Goal: Check status: Check status

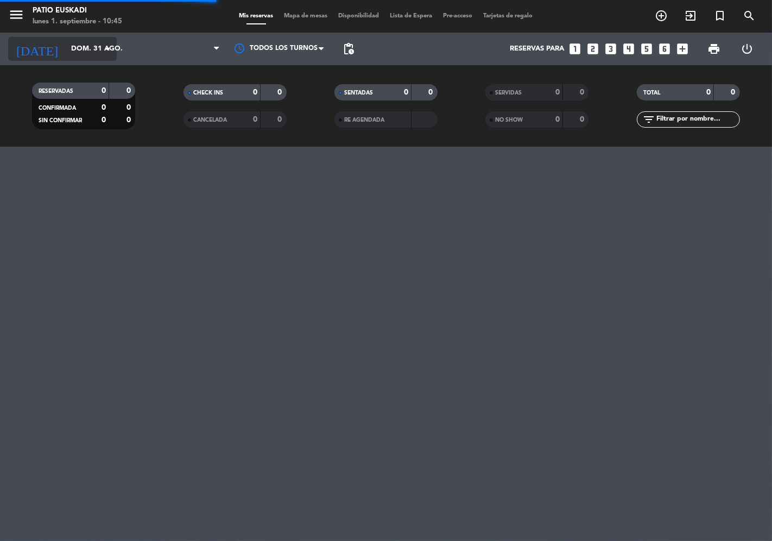
click at [67, 52] on input "dom. 31 ago." at bounding box center [113, 49] width 95 height 20
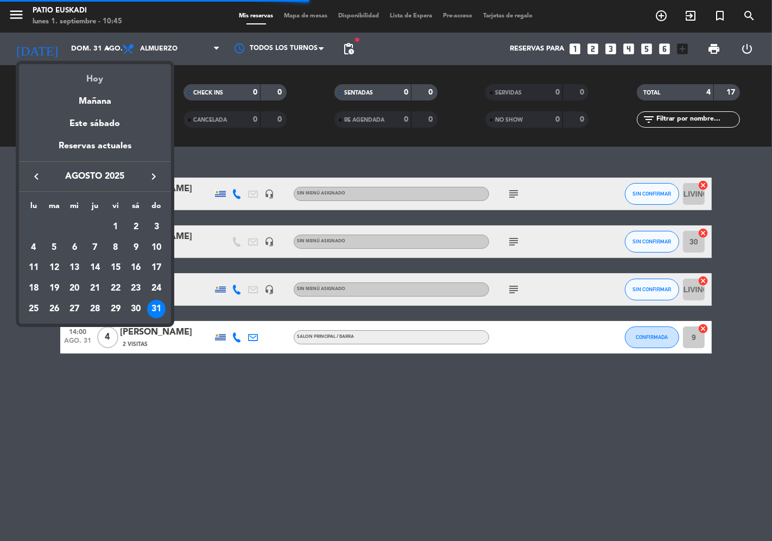
click at [74, 78] on div "Hoy" at bounding box center [95, 75] width 152 height 22
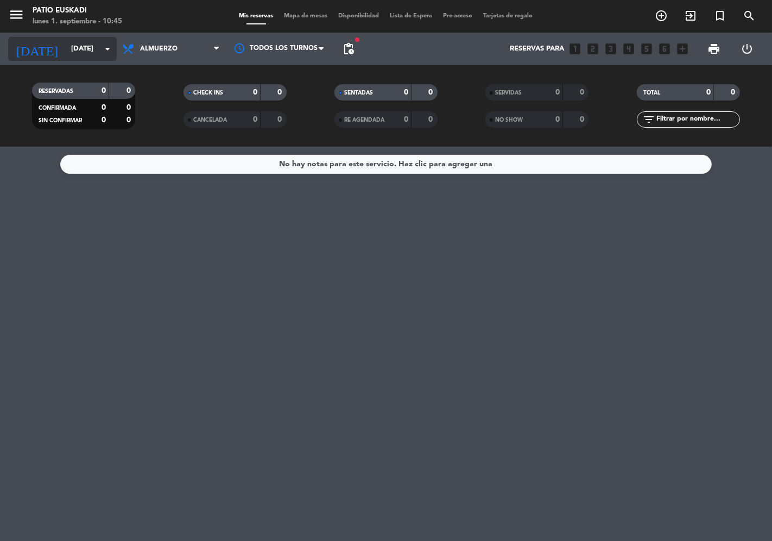
click at [66, 49] on input "[DATE]" at bounding box center [113, 49] width 95 height 20
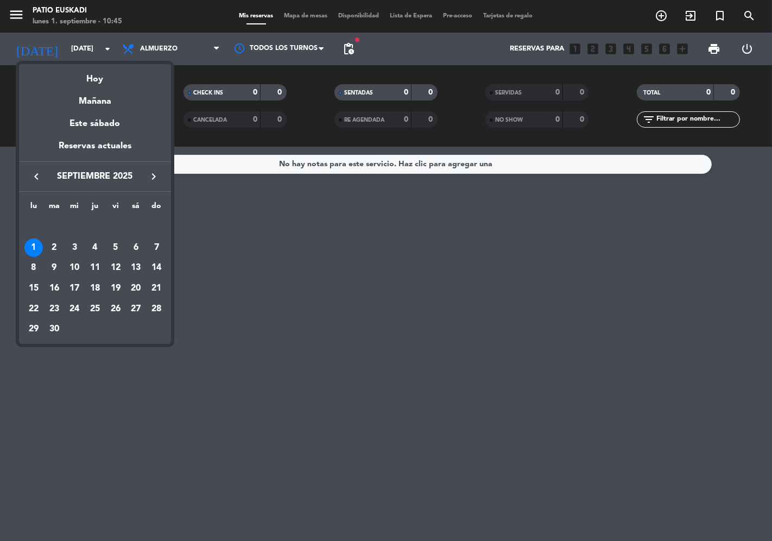
click at [32, 176] on icon "keyboard_arrow_left" at bounding box center [36, 176] width 13 height 13
click at [137, 226] on div "2" at bounding box center [136, 227] width 18 height 18
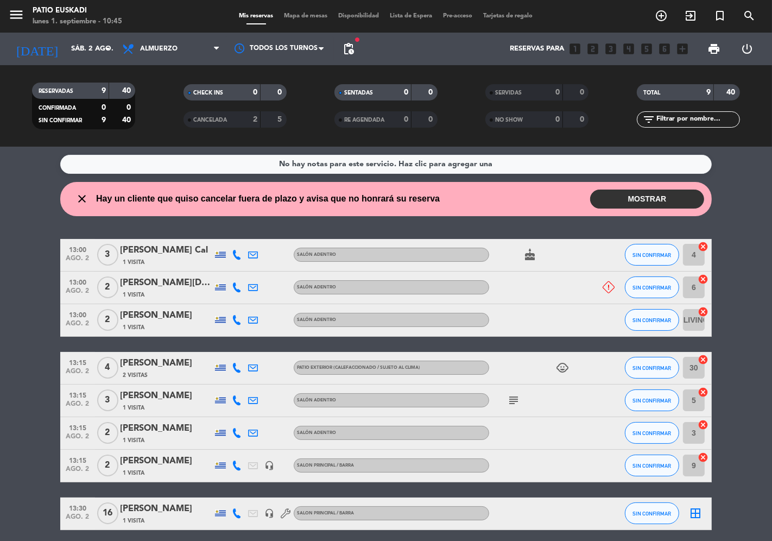
click at [661, 204] on button "MOSTRAR" at bounding box center [647, 199] width 114 height 19
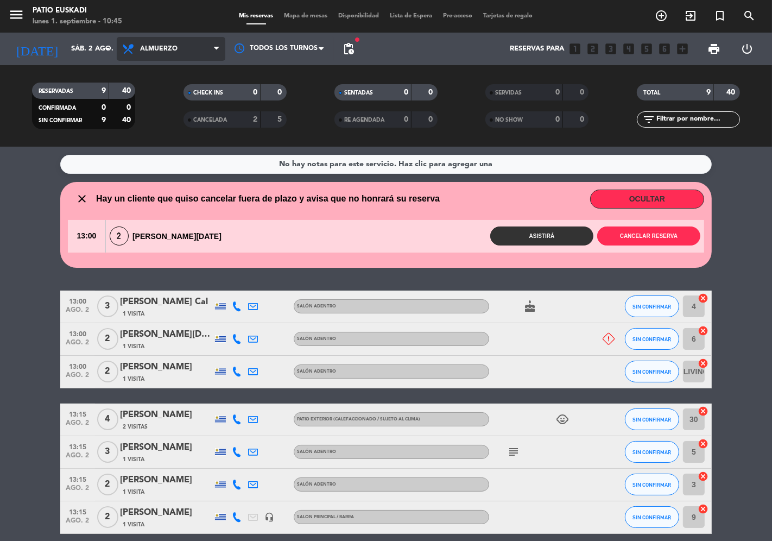
click at [176, 45] on span "Almuerzo" at bounding box center [158, 49] width 37 height 8
click at [166, 118] on div "menu Patio Euskadi [DATE] 1. septiembre - 10:45 Mis reservas Mapa de mesas Disp…" at bounding box center [386, 73] width 772 height 147
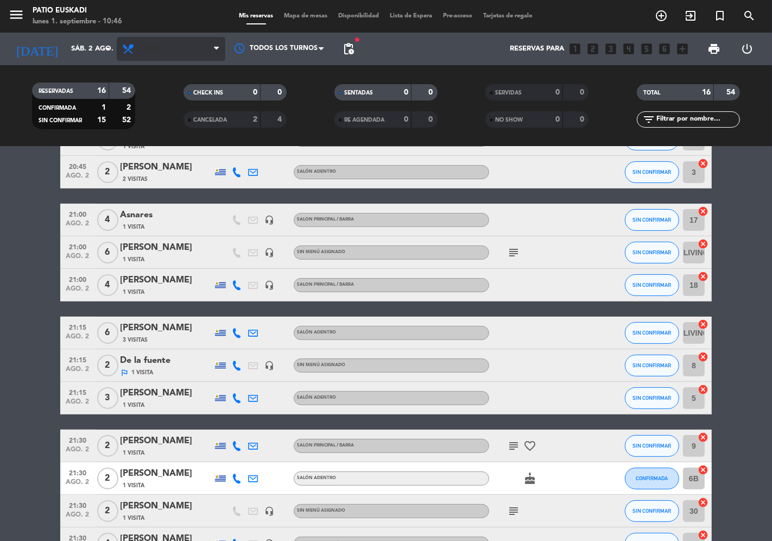
scroll to position [66, 0]
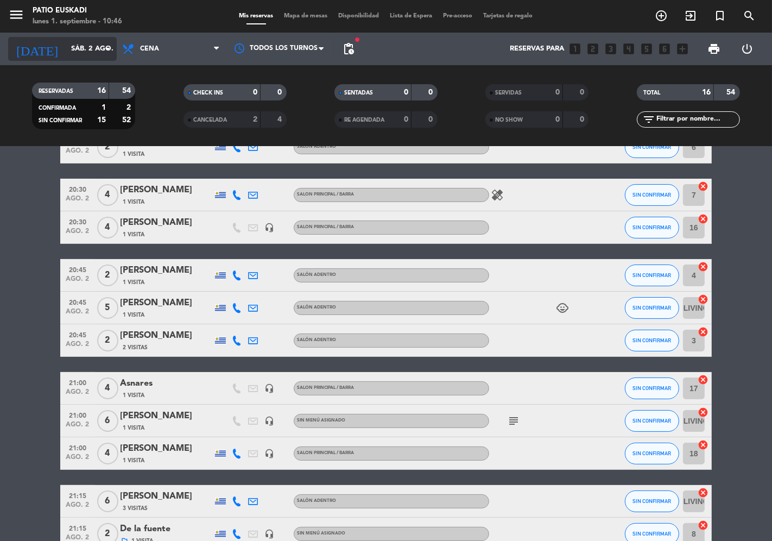
click at [73, 53] on input "sáb. 2 ago." at bounding box center [113, 49] width 95 height 20
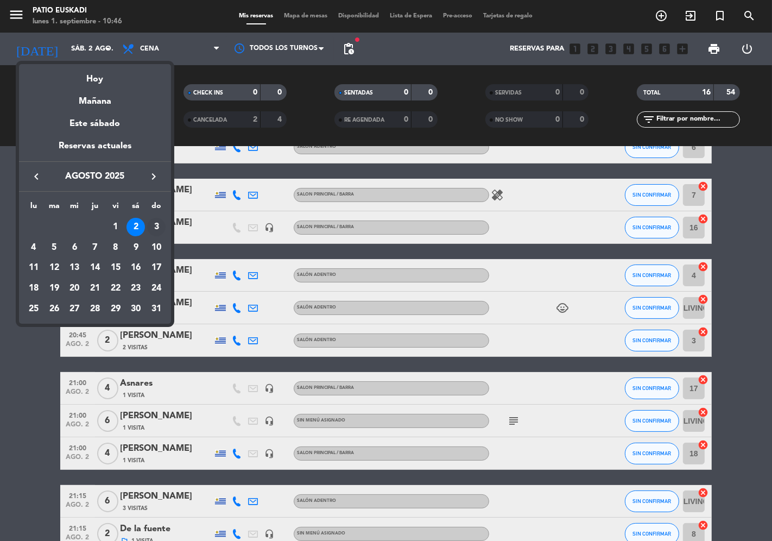
click at [155, 223] on div "3" at bounding box center [156, 227] width 18 height 18
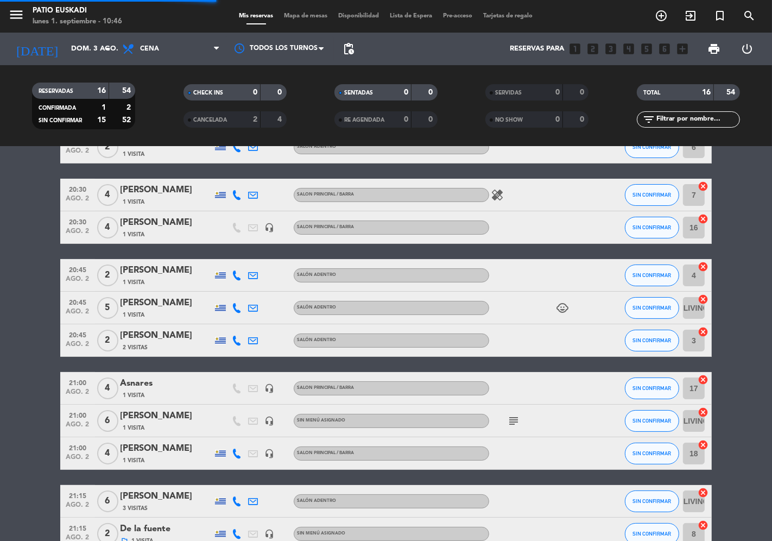
scroll to position [0, 0]
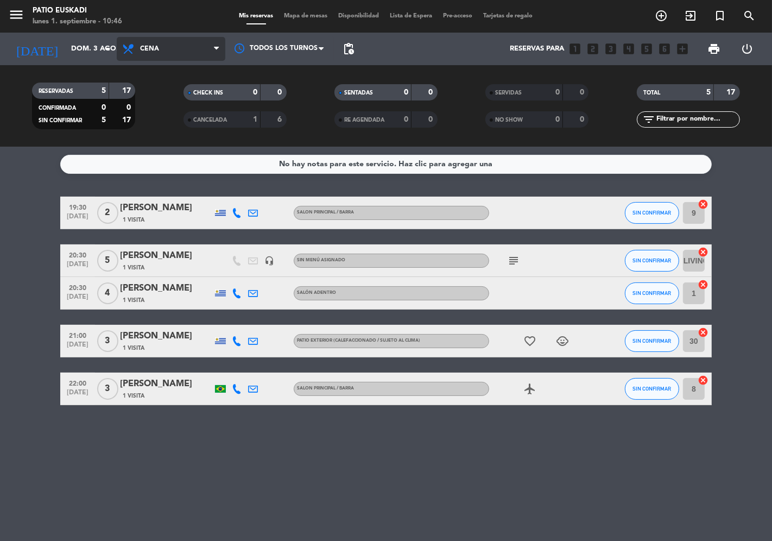
click at [139, 56] on span "Cena" at bounding box center [171, 49] width 109 height 24
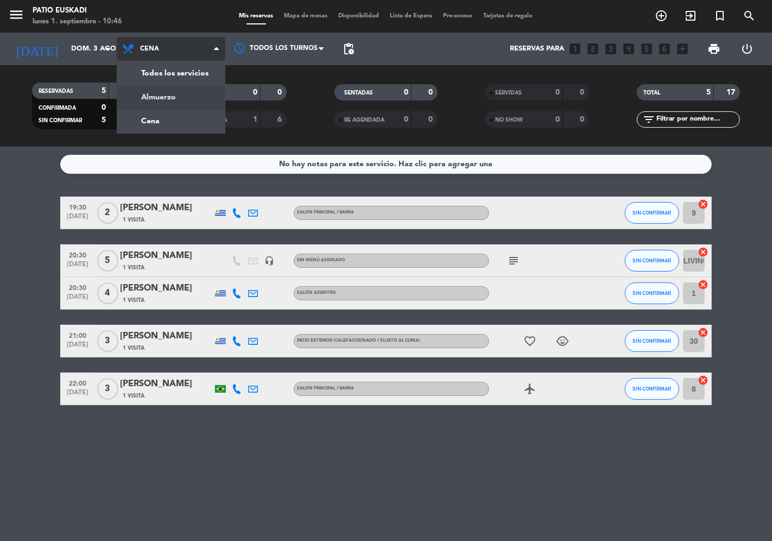
click at [150, 95] on div "menu Patio Euskadi [DATE] 1. septiembre - 10:46 Mis reservas Mapa de mesas Disp…" at bounding box center [386, 73] width 772 height 147
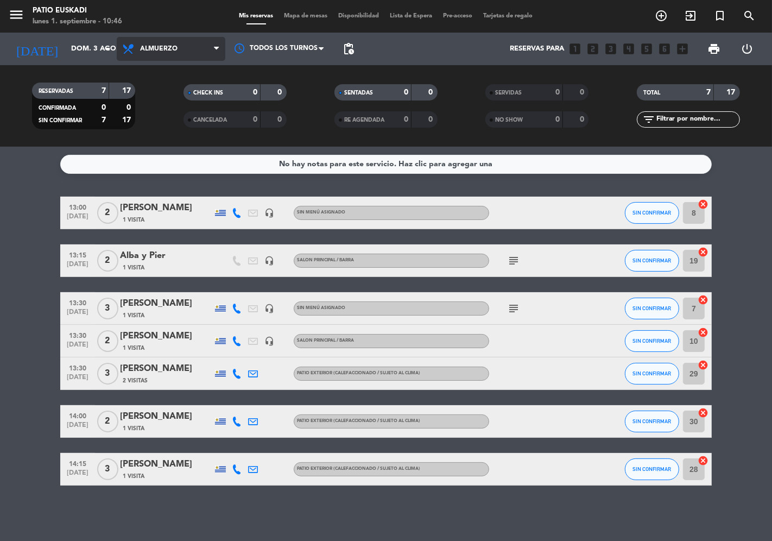
click at [142, 53] on span "Almuerzo" at bounding box center [171, 49] width 109 height 24
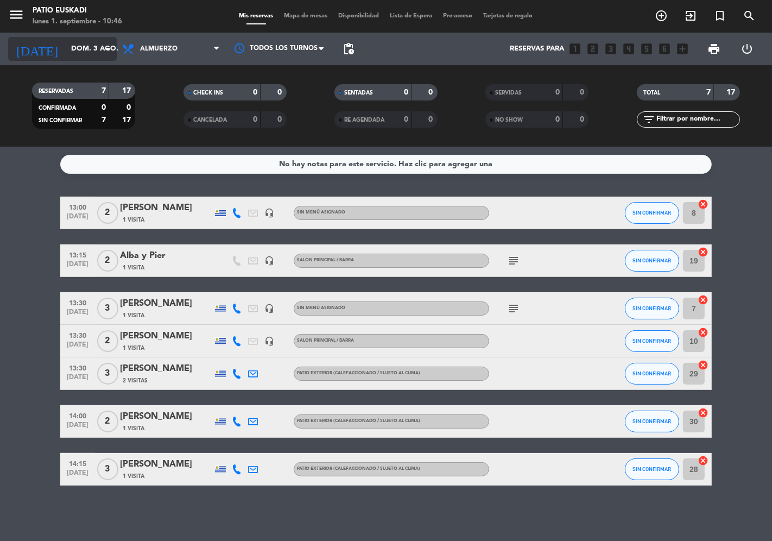
click at [87, 52] on input "dom. 3 ago." at bounding box center [113, 49] width 95 height 20
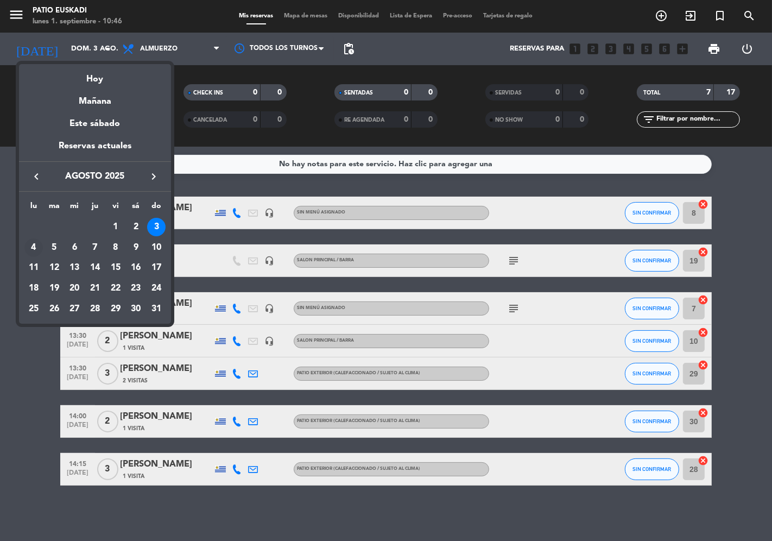
click at [35, 248] on div "4" at bounding box center [33, 247] width 18 height 18
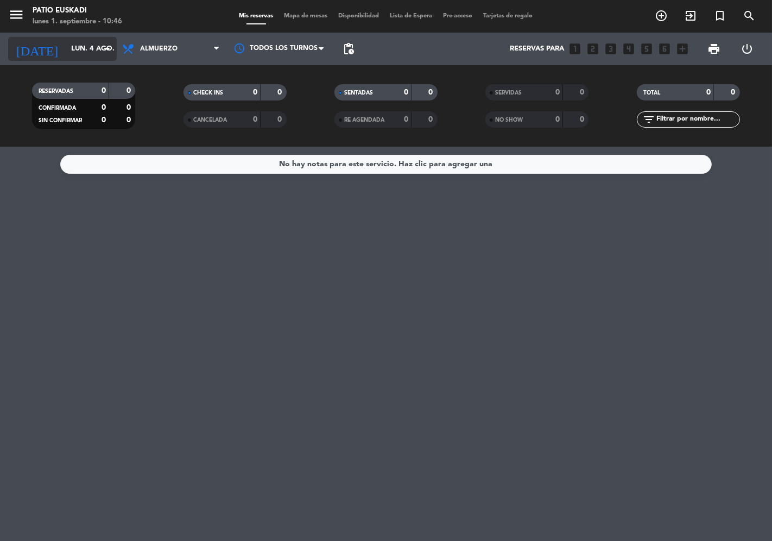
click at [71, 56] on input "lun. 4 ago." at bounding box center [113, 49] width 95 height 20
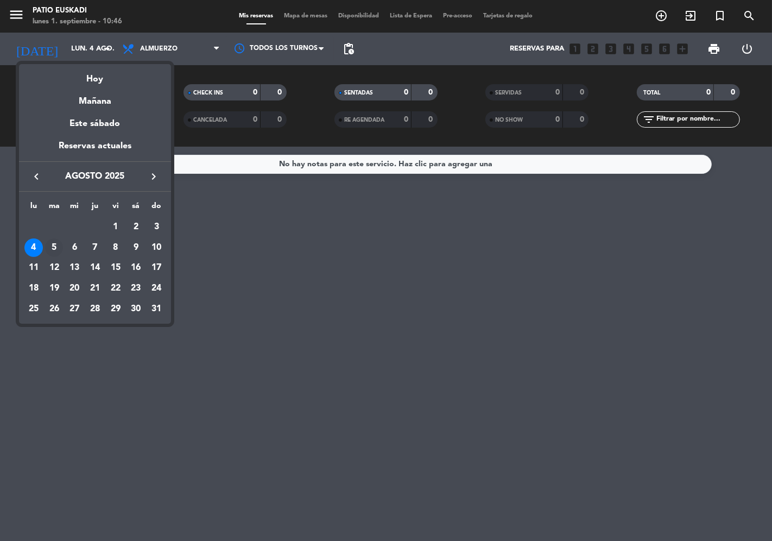
click at [57, 246] on div "5" at bounding box center [54, 247] width 18 height 18
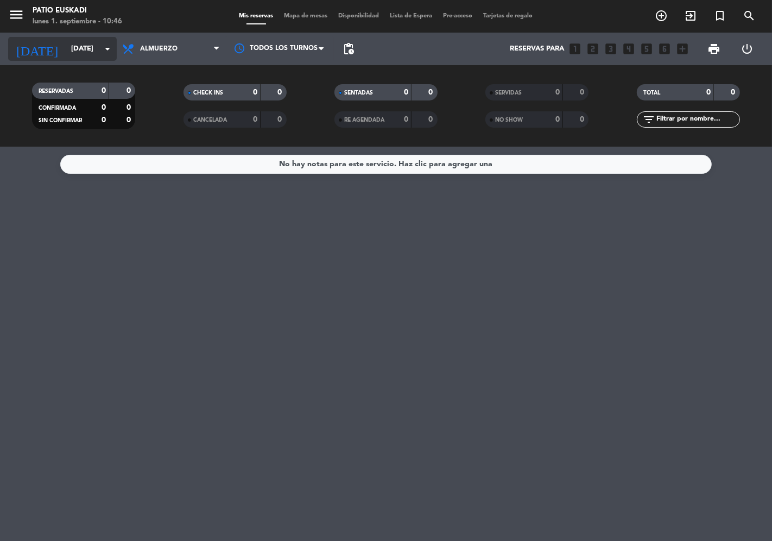
click at [73, 58] on input "[DATE]" at bounding box center [113, 49] width 95 height 20
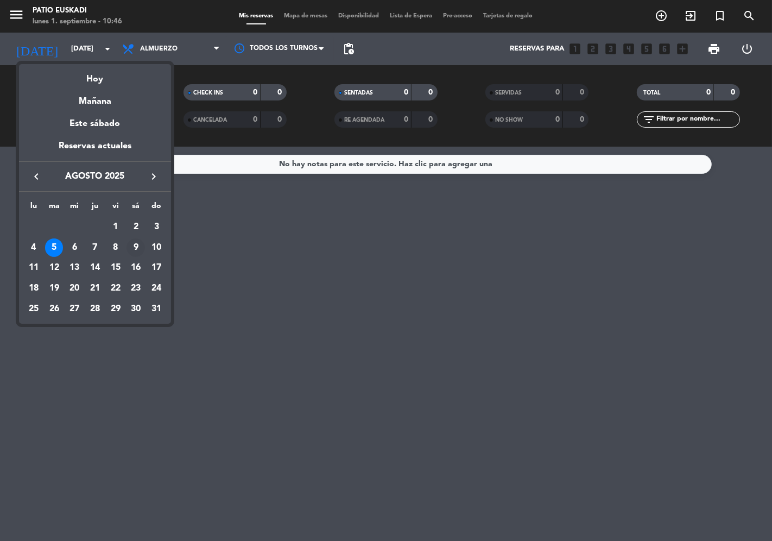
click at [138, 248] on div "9" at bounding box center [136, 247] width 18 height 18
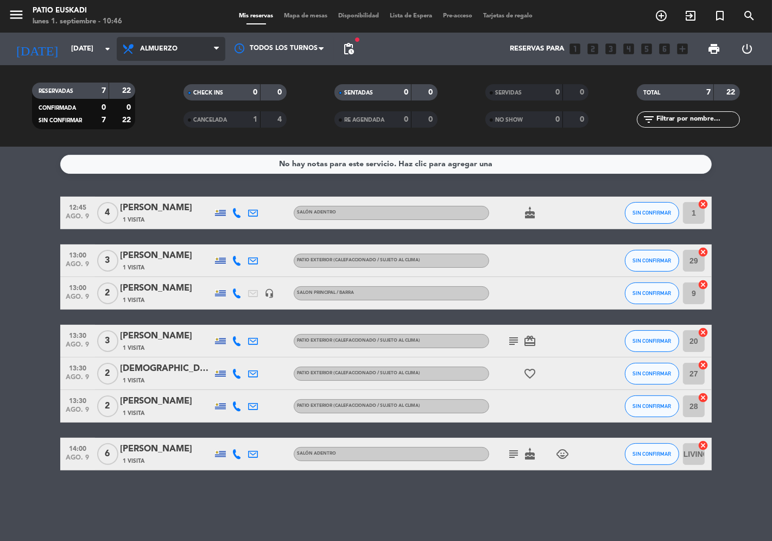
click at [140, 47] on span "Almuerzo" at bounding box center [158, 49] width 37 height 8
click at [148, 127] on div "menu Patio Euskadi [DATE] 1. septiembre - 10:46 Mis reservas Mapa de mesas Disp…" at bounding box center [386, 73] width 772 height 147
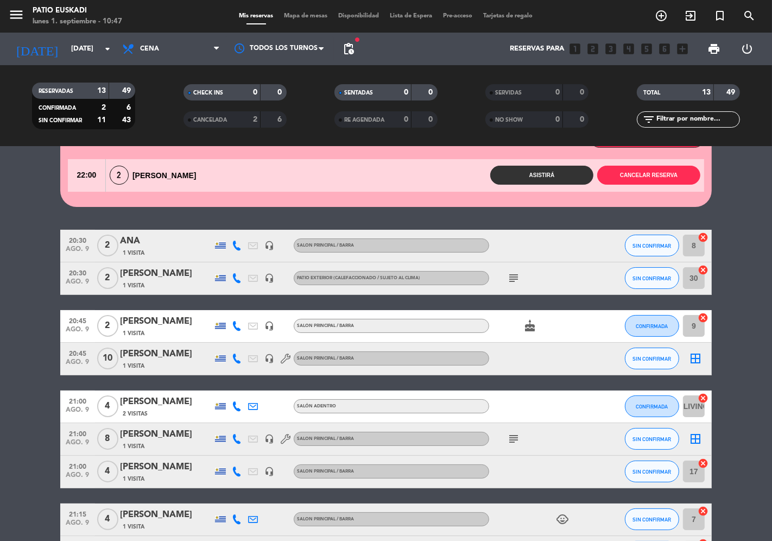
scroll to position [60, 0]
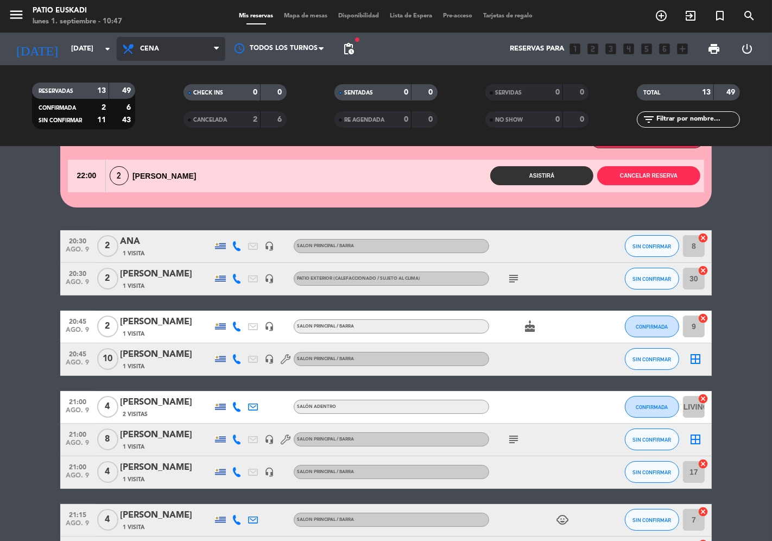
click at [199, 43] on span "Cena" at bounding box center [171, 49] width 109 height 24
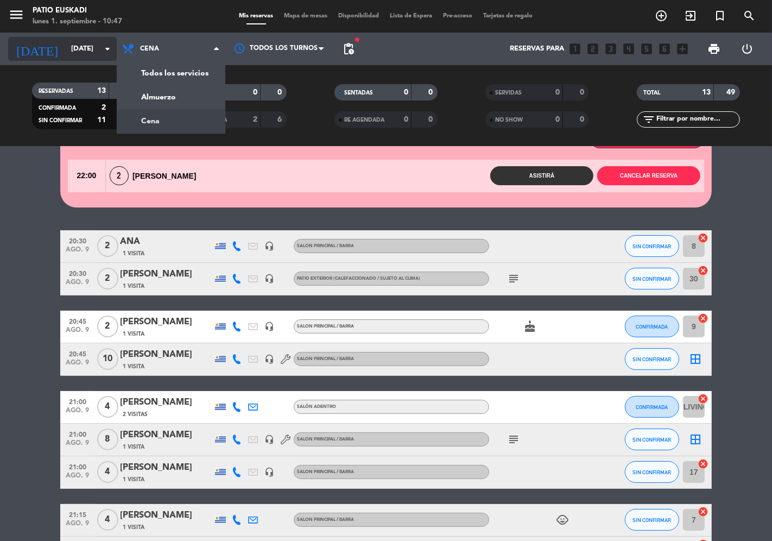
click at [67, 51] on input "[DATE]" at bounding box center [113, 49] width 95 height 20
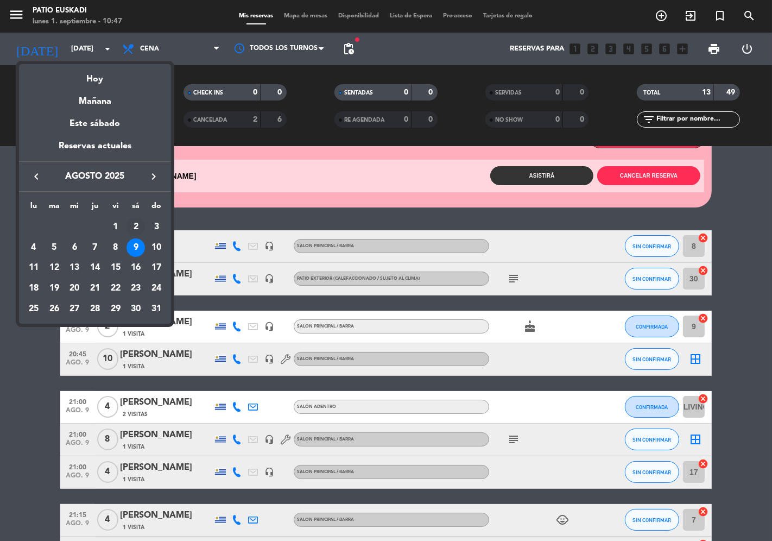
click at [140, 228] on div "2" at bounding box center [136, 227] width 18 height 18
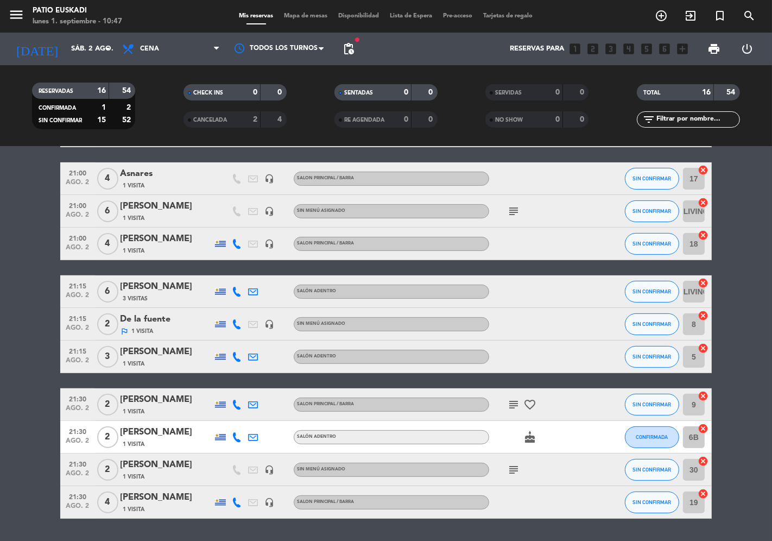
scroll to position [301, 0]
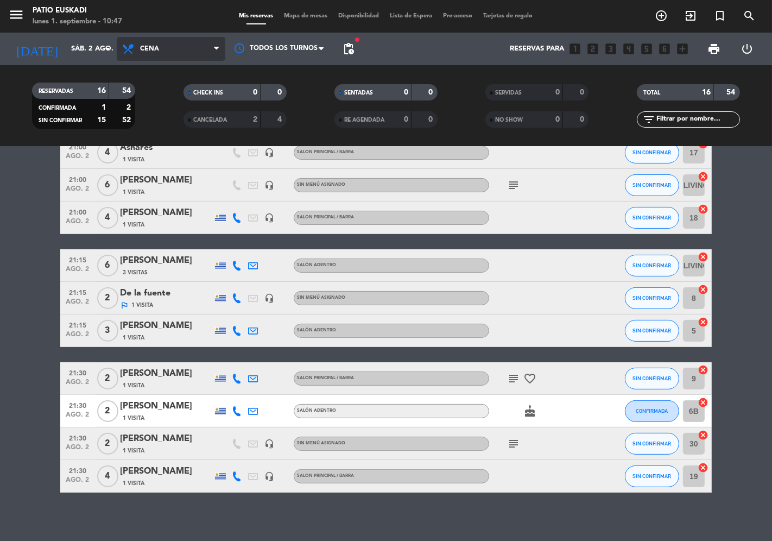
click at [159, 47] on span "Cena" at bounding box center [149, 49] width 19 height 8
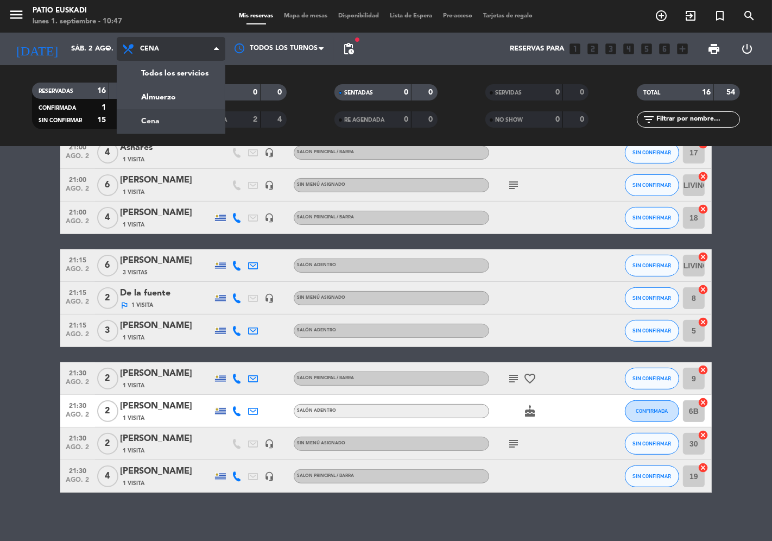
click at [159, 47] on span "Cena" at bounding box center [149, 49] width 19 height 8
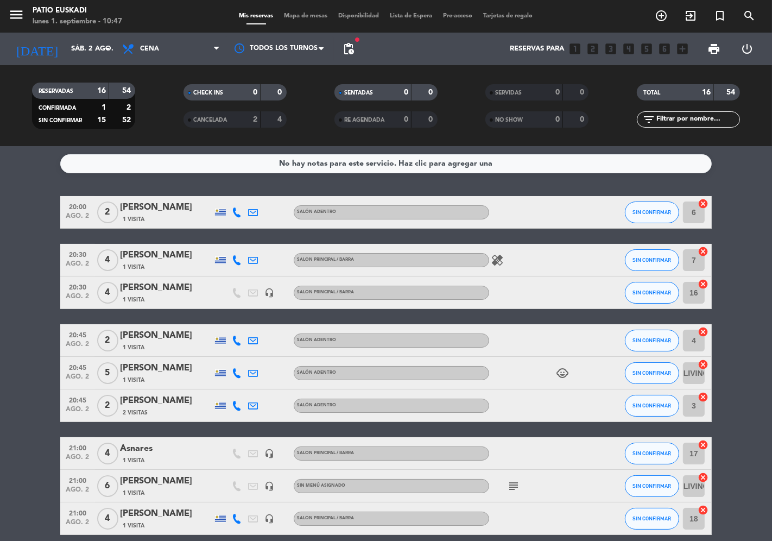
scroll to position [0, 0]
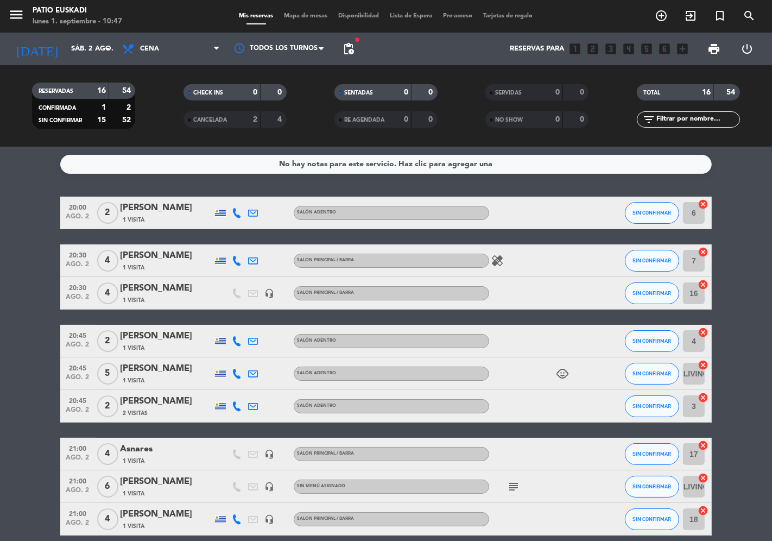
click at [234, 120] on div "CANCELADA" at bounding box center [211, 120] width 50 height 12
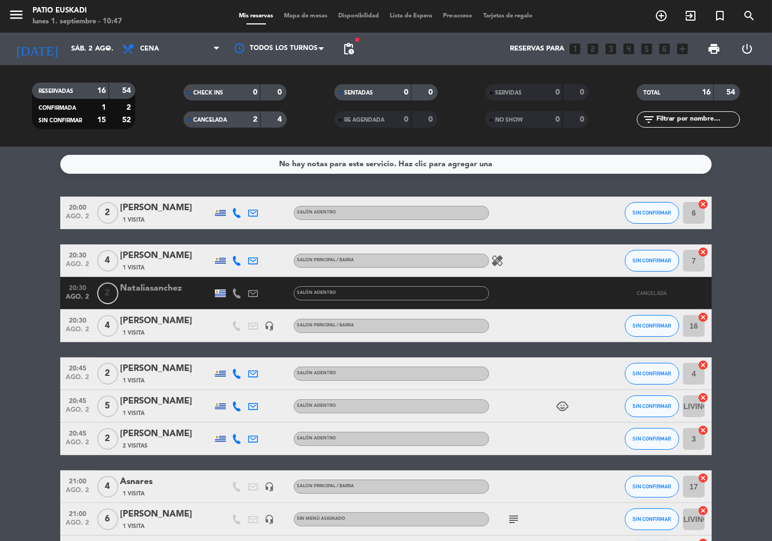
click at [234, 120] on div "CANCELADA" at bounding box center [211, 120] width 50 height 12
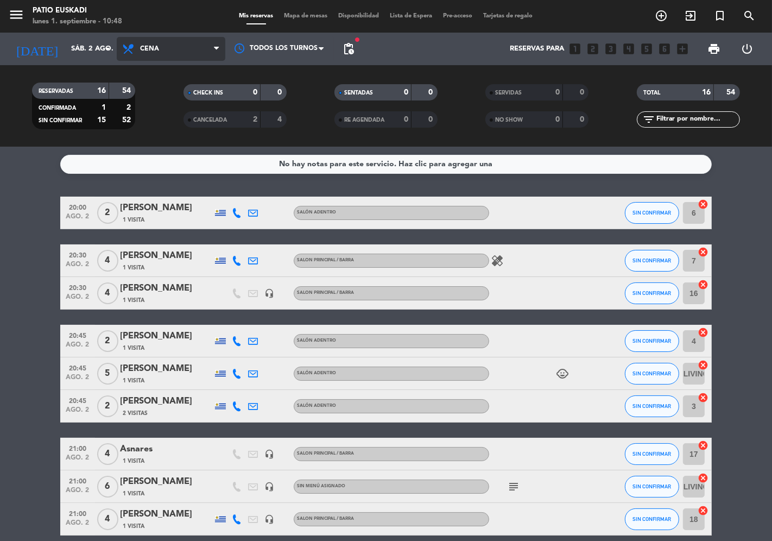
click at [143, 44] on span "Cena" at bounding box center [171, 49] width 109 height 24
click at [164, 99] on div "menu Patio Euskadi [DATE] 1. septiembre - 10:48 Mis reservas Mapa de mesas Disp…" at bounding box center [386, 73] width 772 height 147
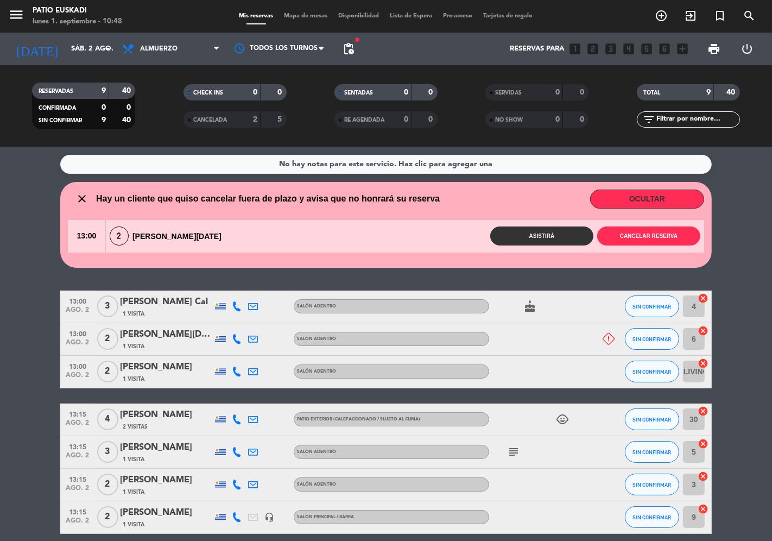
click at [216, 123] on div "CANCELADA" at bounding box center [211, 120] width 50 height 12
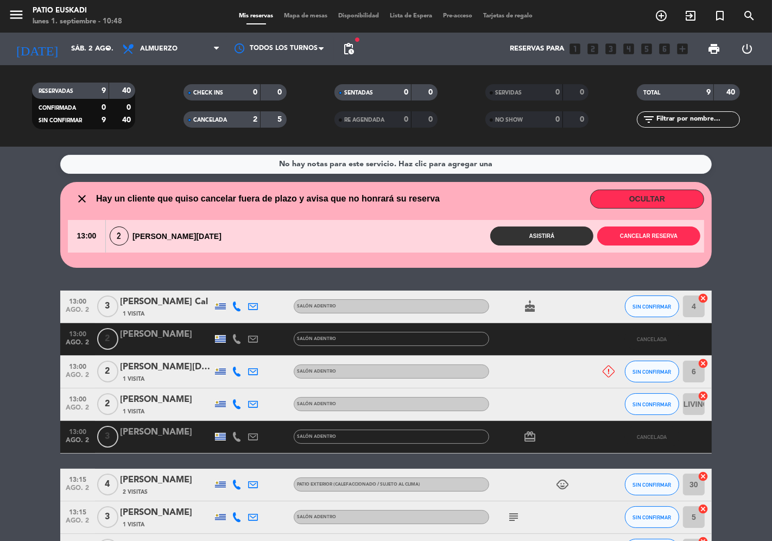
click at [216, 123] on div "CANCELADA" at bounding box center [211, 120] width 50 height 12
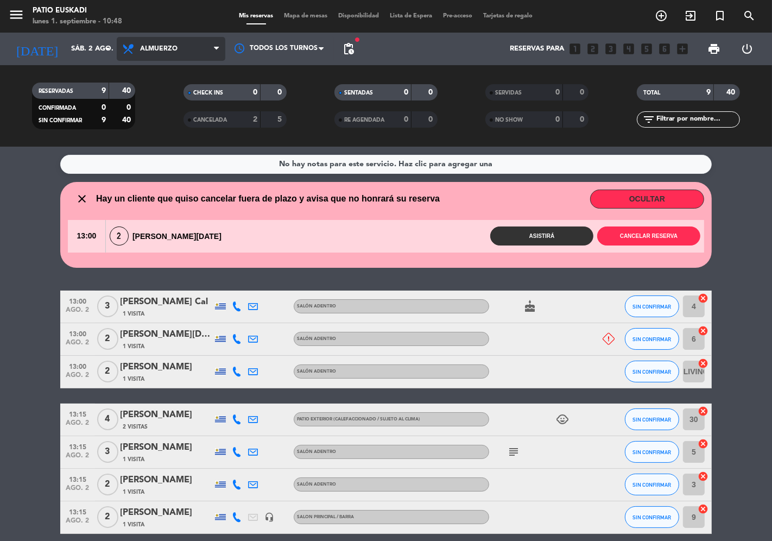
click at [152, 52] on span "Almuerzo" at bounding box center [158, 49] width 37 height 8
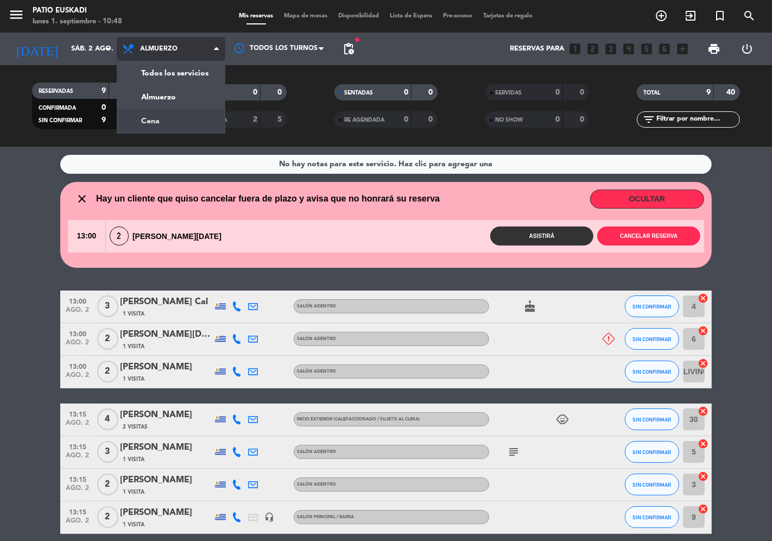
click at [153, 127] on div "menu Patio Euskadi [DATE] 1. septiembre - 10:48 Mis reservas Mapa de mesas Disp…" at bounding box center [386, 73] width 772 height 147
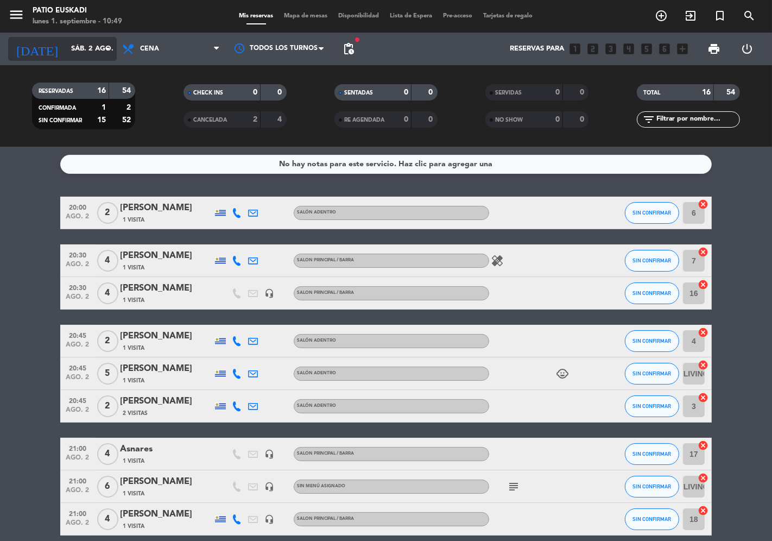
click at [85, 48] on input "sáb. 2 ago." at bounding box center [113, 49] width 95 height 20
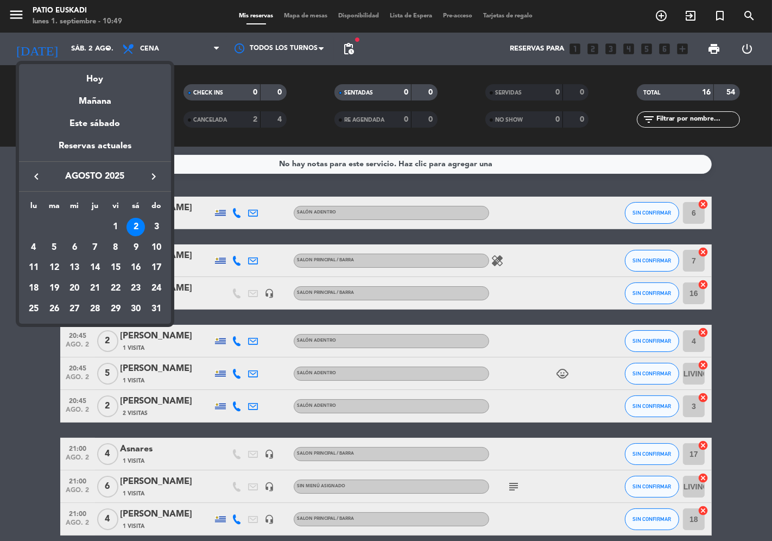
click at [34, 173] on icon "keyboard_arrow_left" at bounding box center [36, 176] width 13 height 13
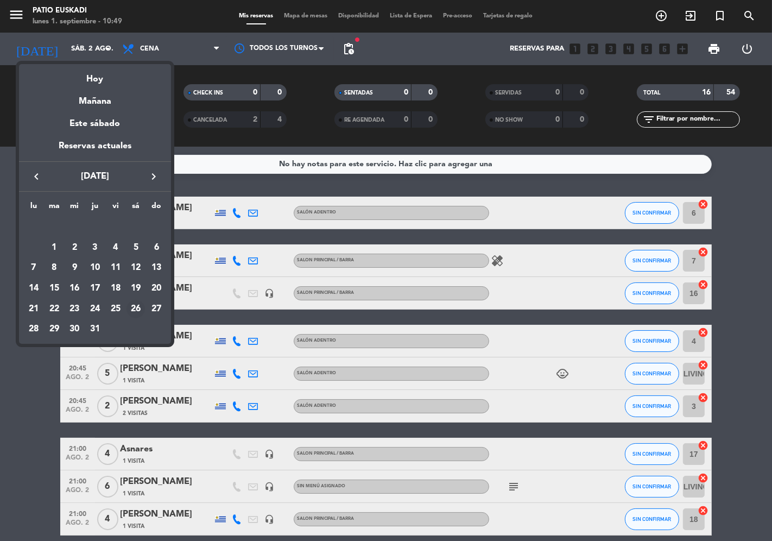
click at [137, 313] on div "26" at bounding box center [136, 309] width 18 height 18
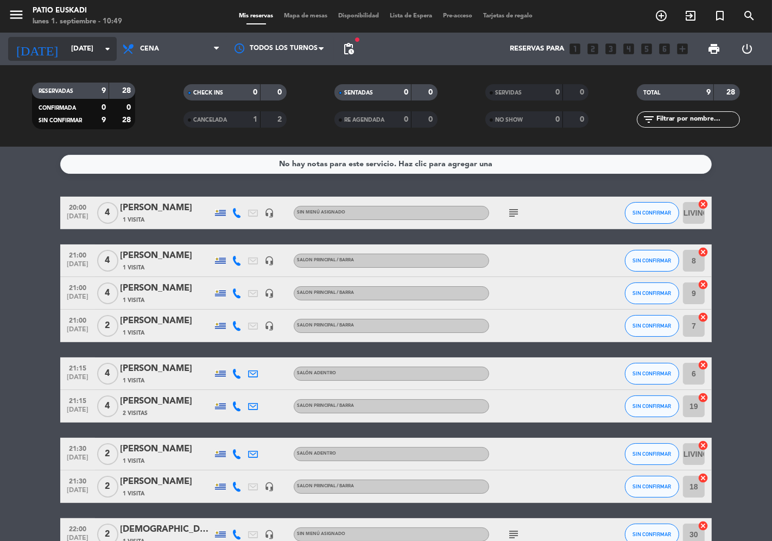
click at [66, 45] on input "[DATE]" at bounding box center [113, 49] width 95 height 20
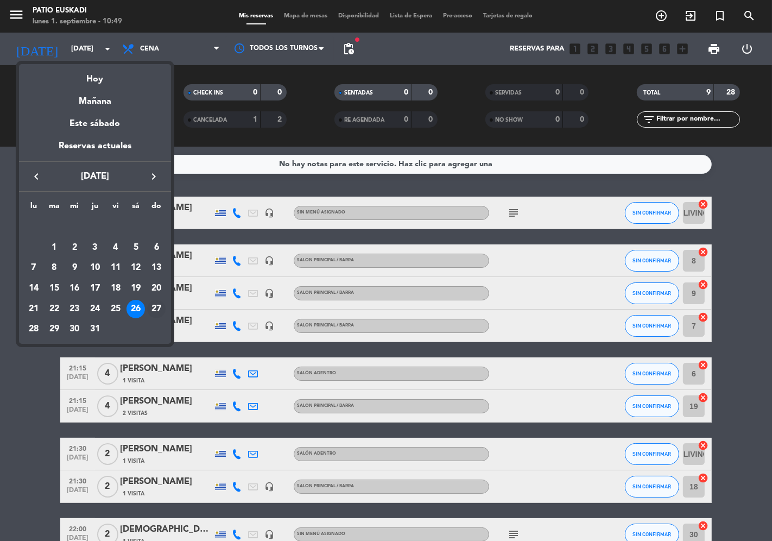
click at [159, 310] on div "27" at bounding box center [156, 309] width 18 height 18
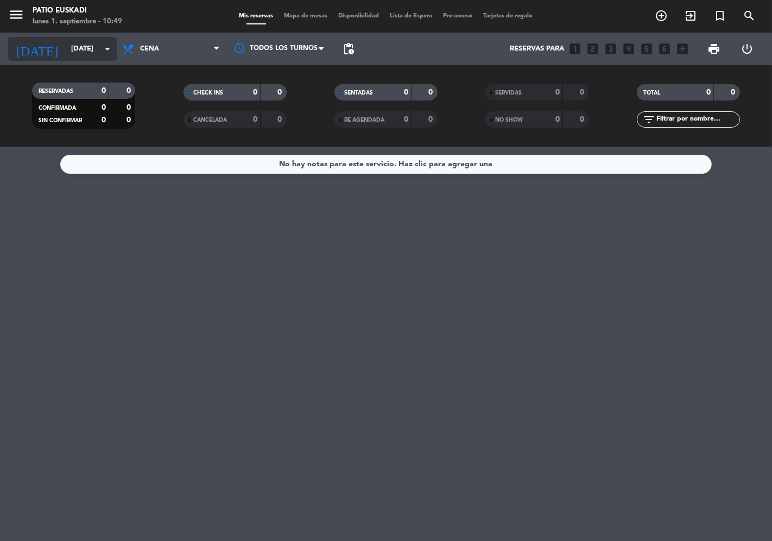
click at [77, 49] on input "[DATE]" at bounding box center [113, 49] width 95 height 20
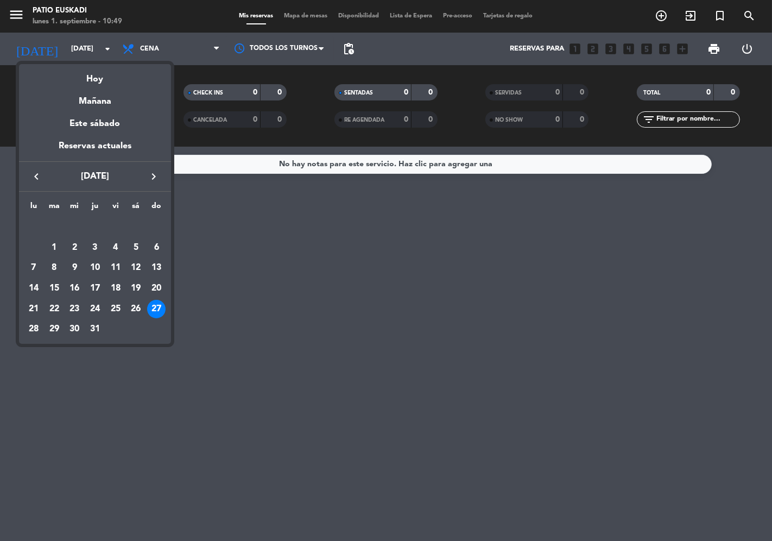
click at [156, 175] on icon "keyboard_arrow_right" at bounding box center [153, 176] width 13 height 13
click at [139, 227] on div "2" at bounding box center [136, 227] width 18 height 18
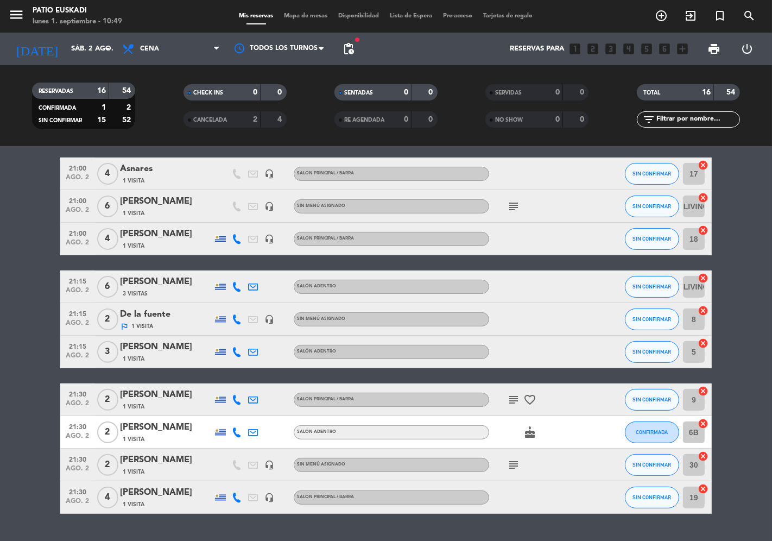
scroll to position [307, 0]
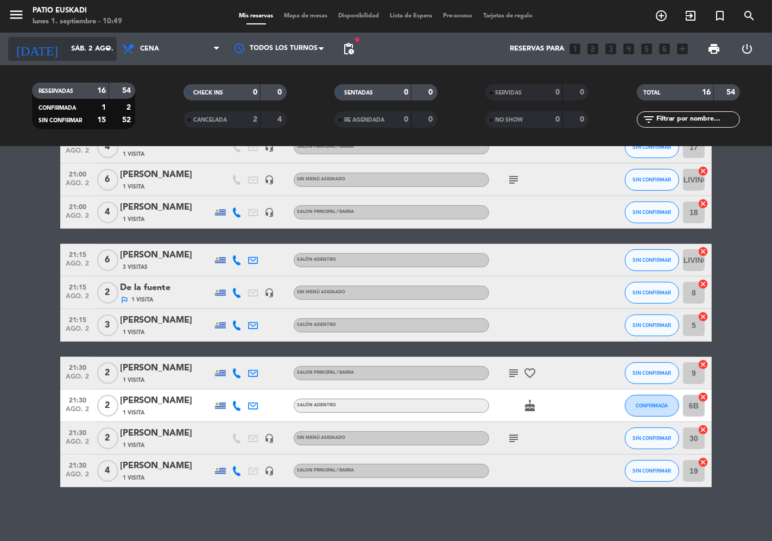
click at [95, 55] on input "sáb. 2 ago." at bounding box center [113, 49] width 95 height 20
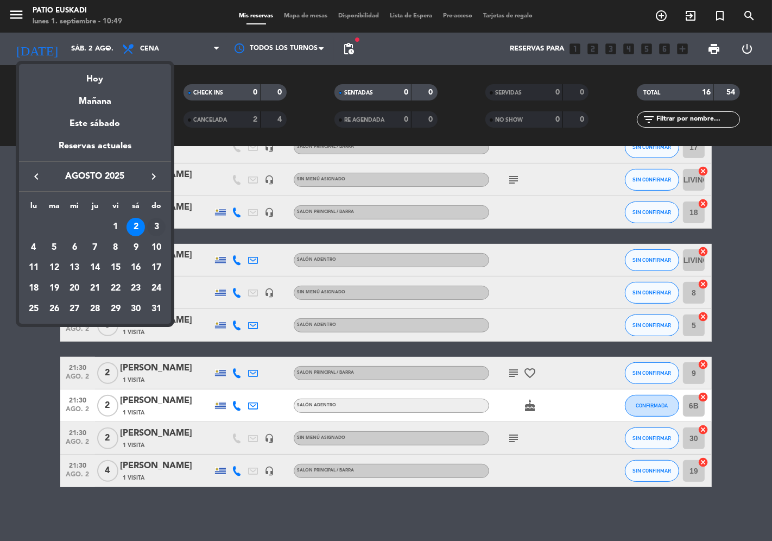
click at [154, 230] on div "3" at bounding box center [156, 227] width 18 height 18
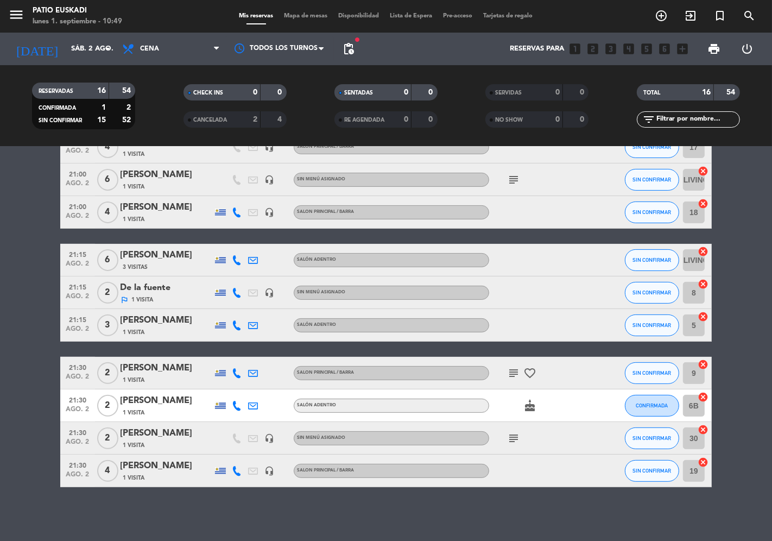
type input "dom. 3 ago."
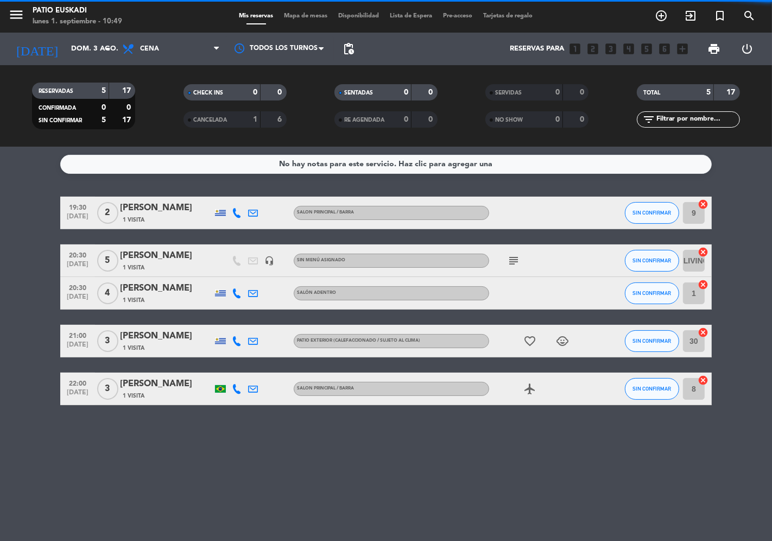
scroll to position [0, 0]
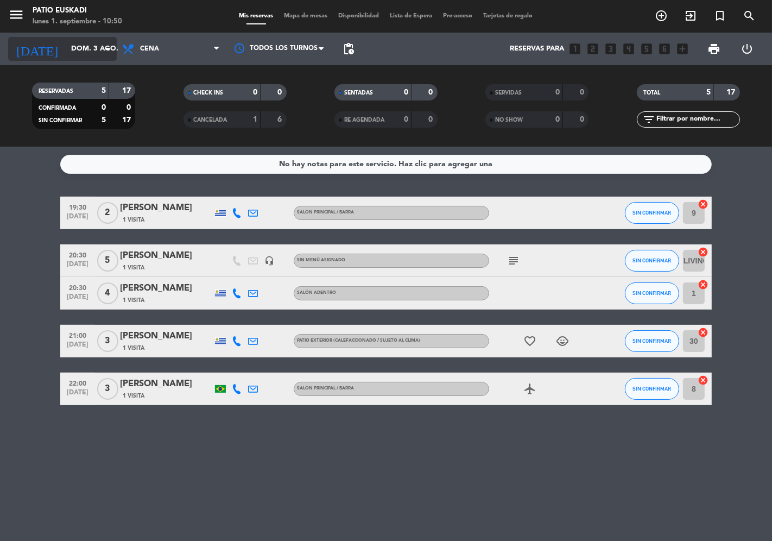
click at [91, 53] on input "dom. 3 ago." at bounding box center [113, 49] width 95 height 20
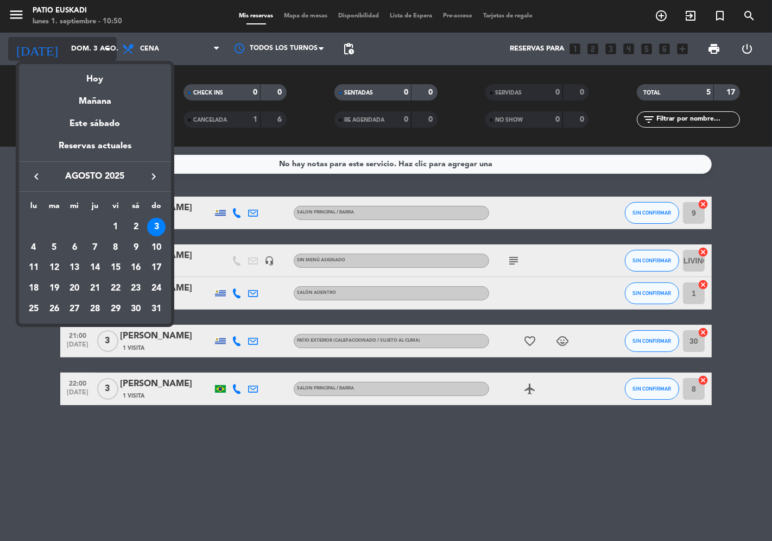
click at [91, 53] on div at bounding box center [386, 270] width 772 height 541
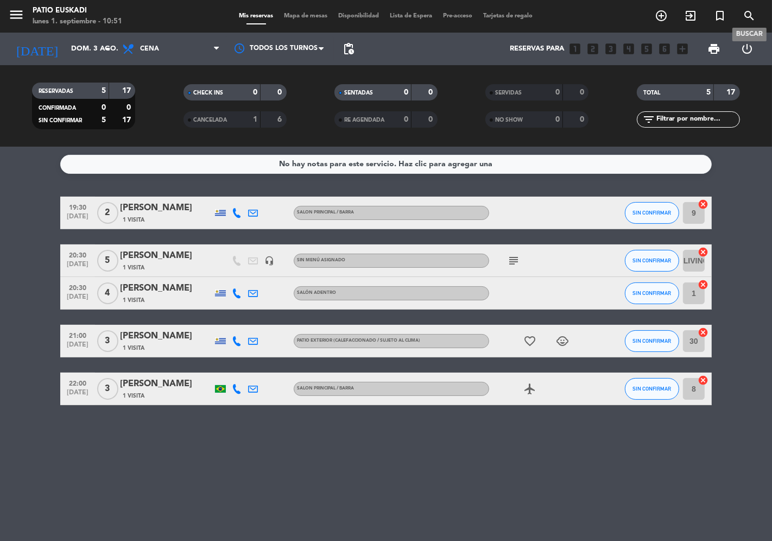
click at [746, 14] on icon "search" at bounding box center [749, 15] width 13 height 13
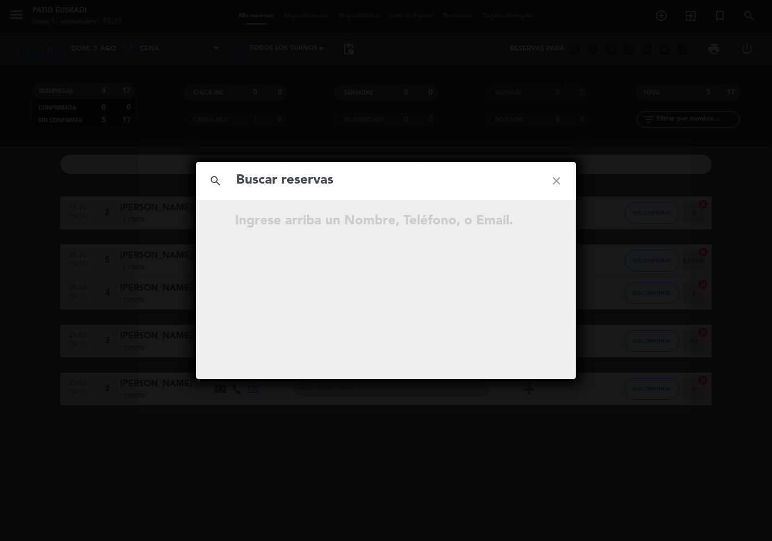
click at [247, 224] on div "Ingrese arriba un Nombre, Teléfono, o Email." at bounding box center [405, 221] width 341 height 21
click at [265, 177] on input "text" at bounding box center [386, 180] width 302 height 22
type input "099114411"
click at [561, 180] on icon "close" at bounding box center [556, 180] width 39 height 39
click at [556, 180] on icon "close" at bounding box center [556, 180] width 39 height 39
